Goal: Information Seeking & Learning: Learn about a topic

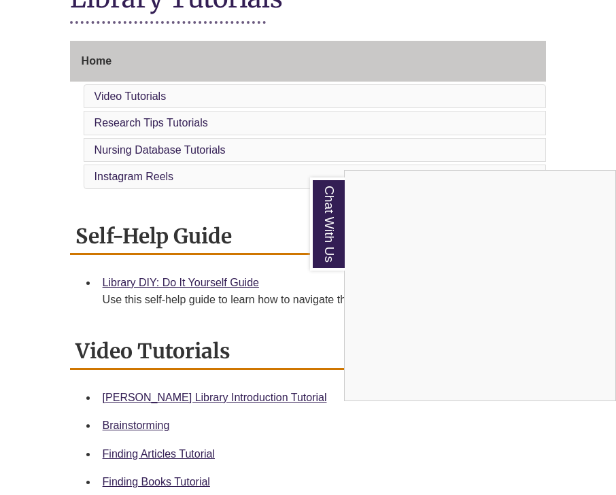
scroll to position [363, 0]
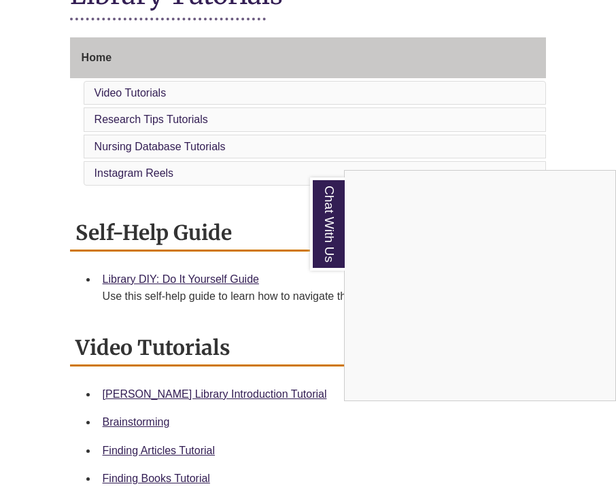
click at [173, 379] on div "Chat With Us" at bounding box center [308, 247] width 616 height 495
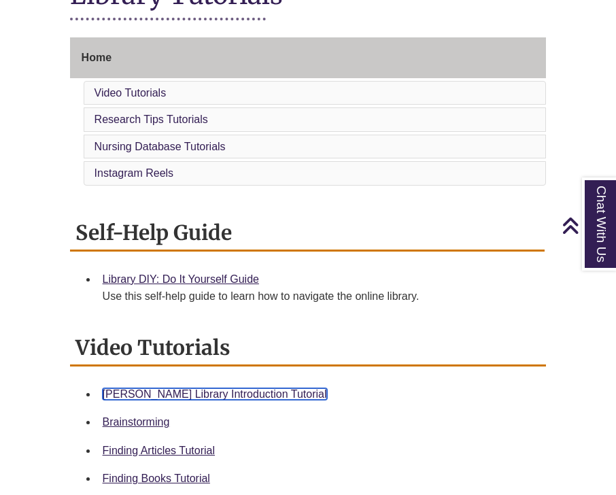
click at [224, 388] on link "Berntsen Library Introduction Tutorial" at bounding box center [215, 394] width 224 height 12
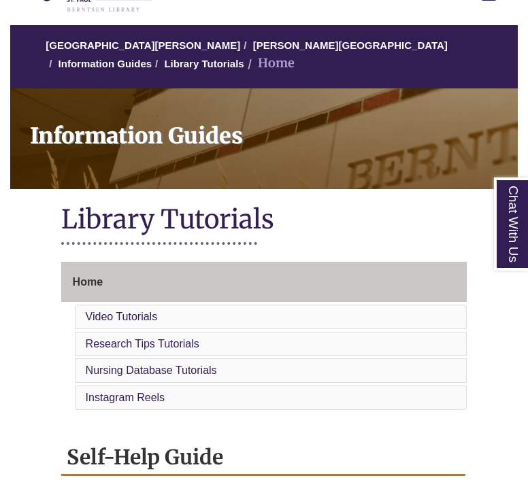
scroll to position [0, 0]
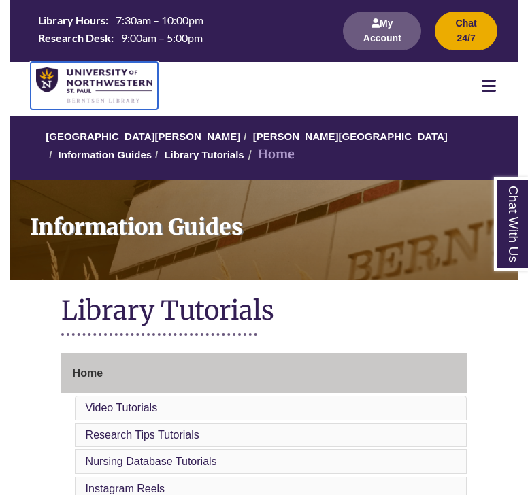
click at [111, 83] on img at bounding box center [94, 85] width 116 height 37
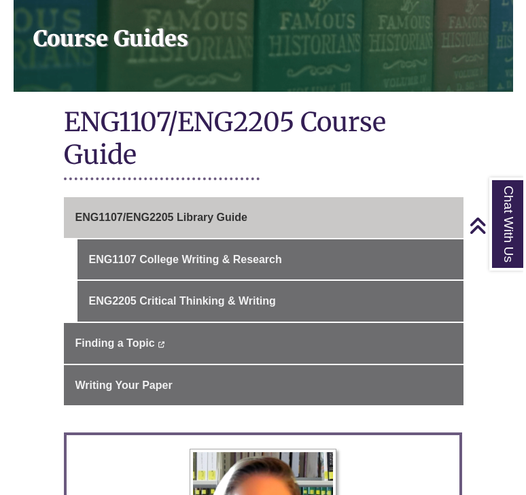
scroll to position [205, 0]
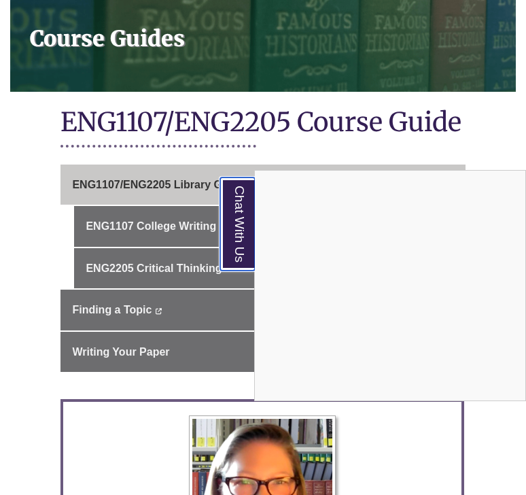
click at [240, 230] on link "Chat With Us" at bounding box center [237, 223] width 35 height 93
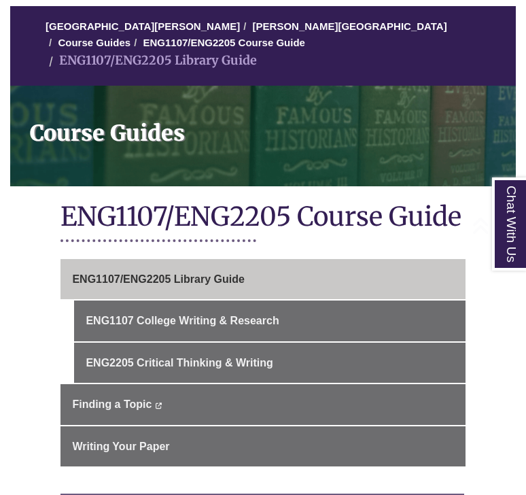
scroll to position [232, 0]
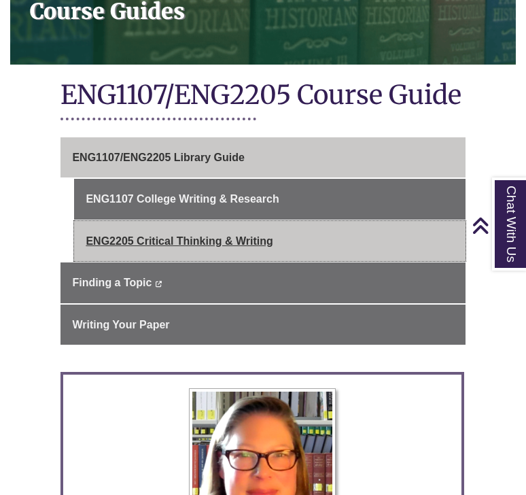
click at [187, 228] on link "ENG2205 Critical Thinking & Writing" at bounding box center [269, 241] width 391 height 41
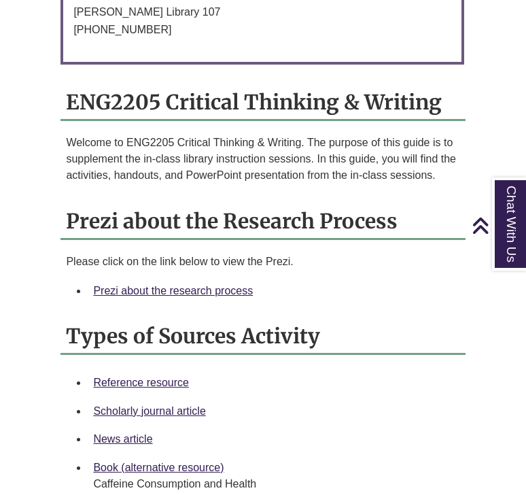
scroll to position [1131, 0]
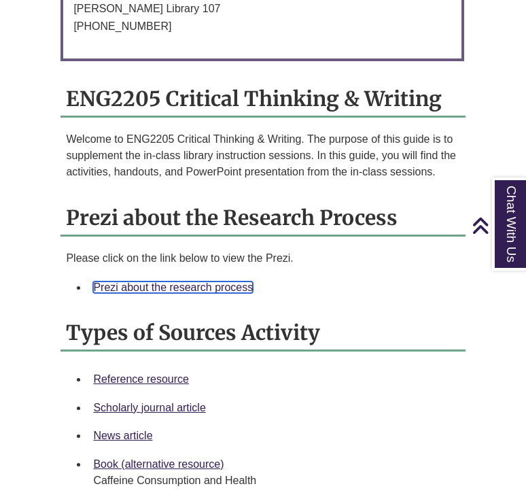
click at [187, 281] on link "Prezi about the research process" at bounding box center [173, 287] width 160 height 12
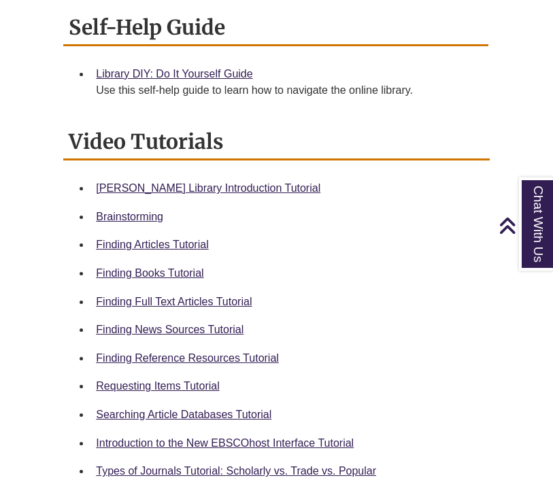
scroll to position [530, 0]
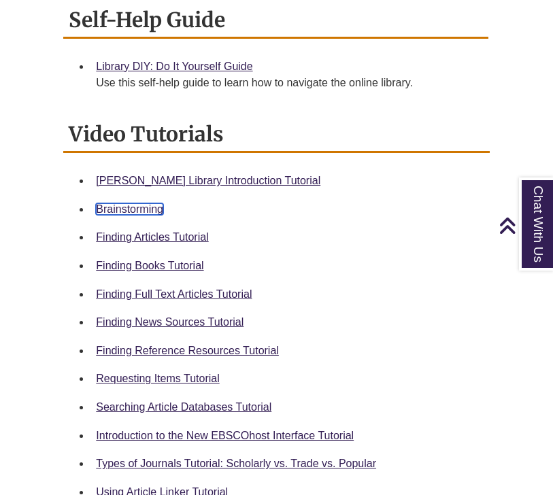
click at [123, 209] on link "Brainstorming" at bounding box center [129, 209] width 67 height 12
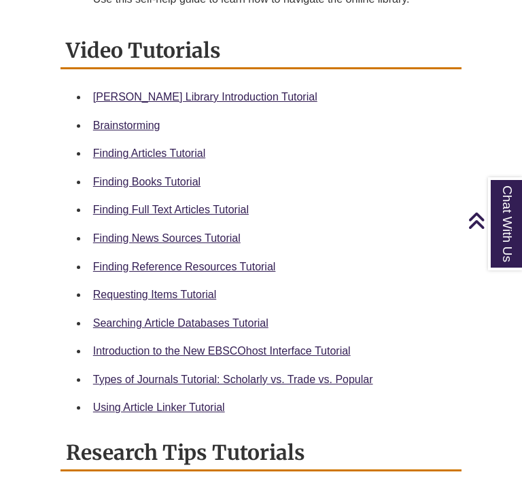
scroll to position [624, 0]
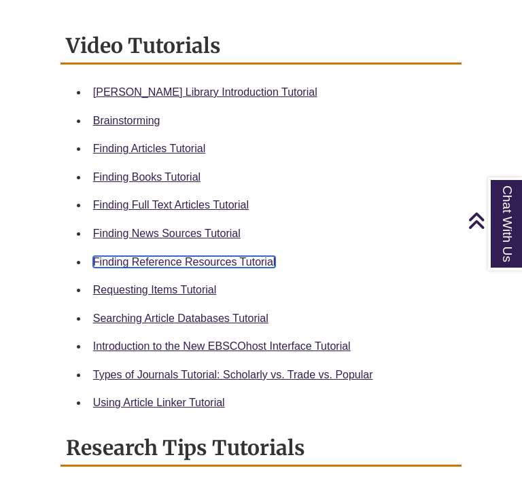
click at [132, 263] on link "Finding Reference Resources Tutorial" at bounding box center [184, 262] width 183 height 12
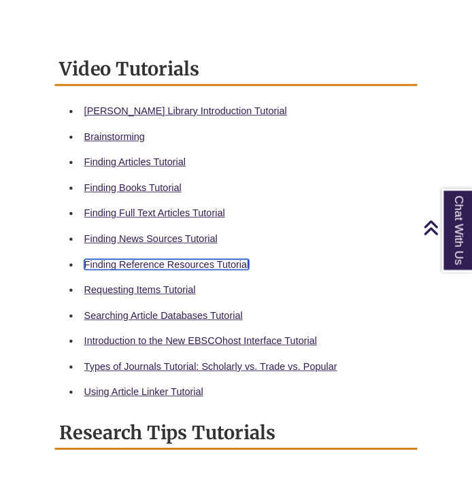
scroll to position [620, 0]
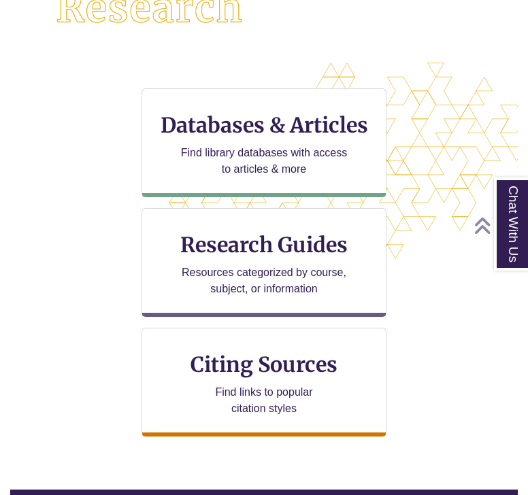
scroll to position [383, 0]
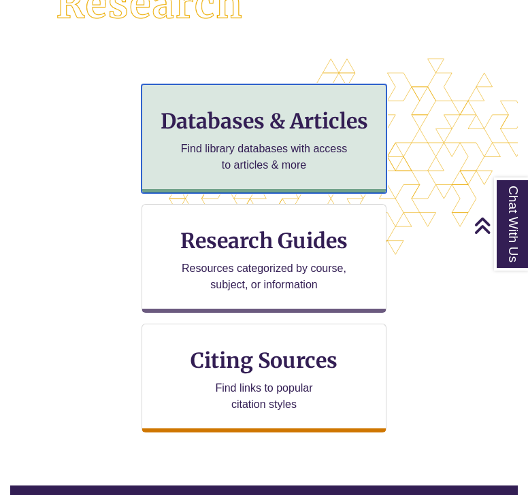
click at [193, 156] on p "Find library databases with access to articles & more" at bounding box center [263, 157] width 177 height 33
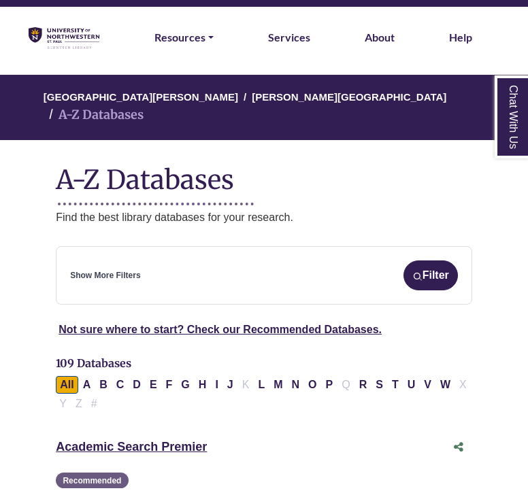
scroll to position [52, 0]
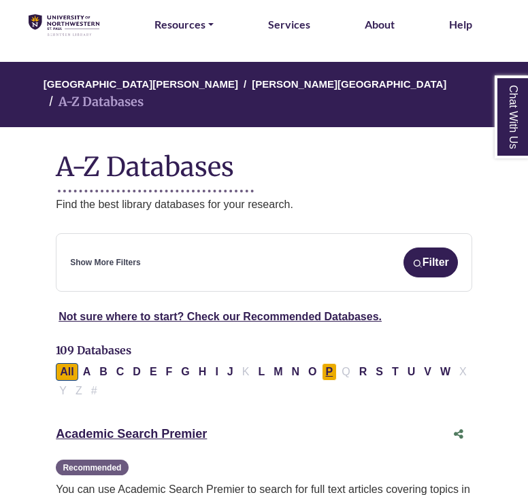
click at [325, 363] on button "P" at bounding box center [330, 372] width 16 height 18
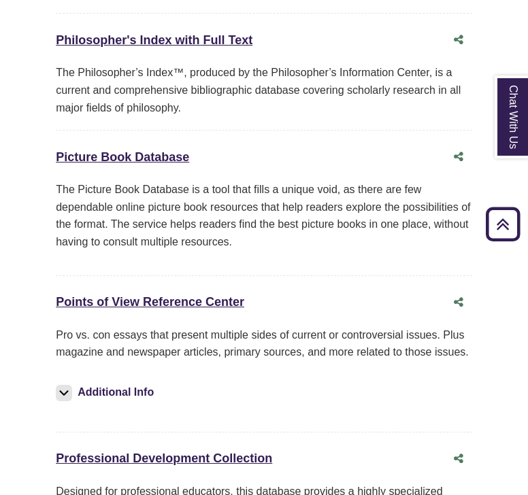
scroll to position [828, 0]
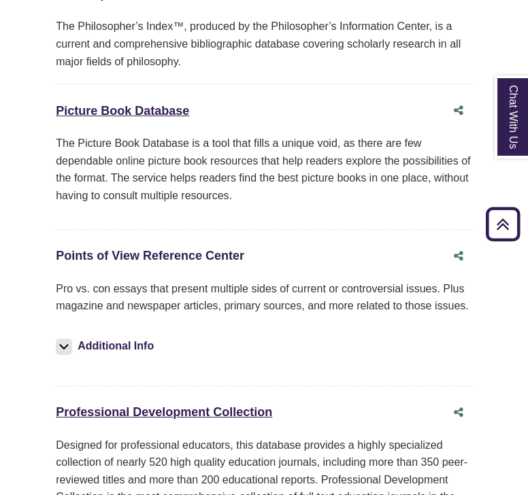
click at [227, 249] on link "Points of View Reference Center This link opens in a new window" at bounding box center [150, 256] width 188 height 14
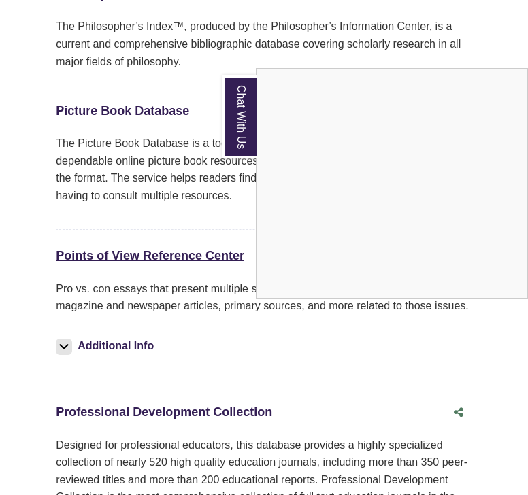
click at [237, 110] on link "Chat With Us" at bounding box center [239, 116] width 34 height 83
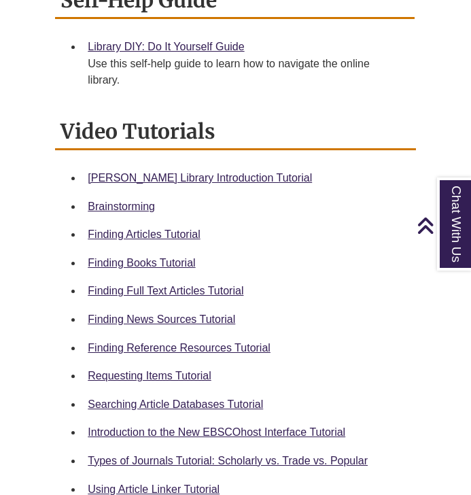
scroll to position [548, 0]
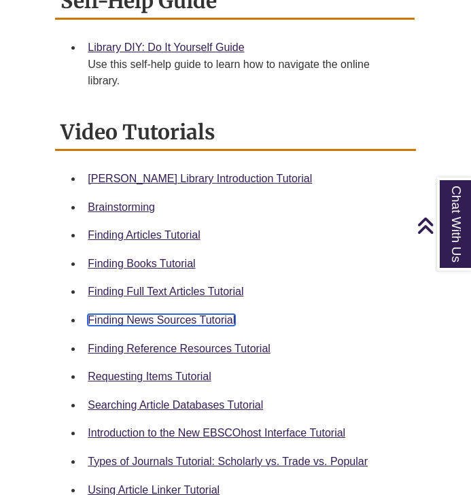
click at [114, 323] on link "Finding News Sources Tutorial" at bounding box center [162, 320] width 148 height 12
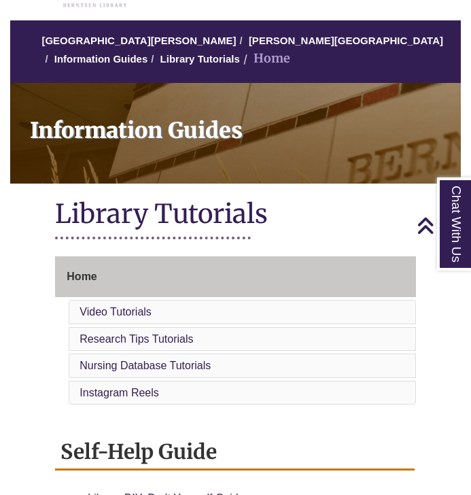
scroll to position [0, 0]
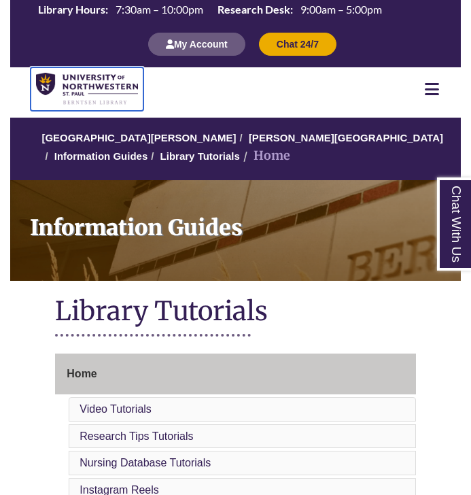
click at [103, 96] on img at bounding box center [87, 89] width 102 height 33
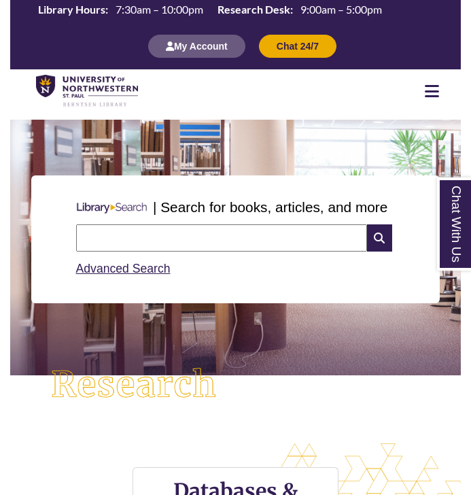
click at [260, 239] on input "text" at bounding box center [221, 237] width 291 height 27
type input "**********"
click at [371, 241] on icon at bounding box center [379, 237] width 25 height 27
